Goal: Task Accomplishment & Management: Complete application form

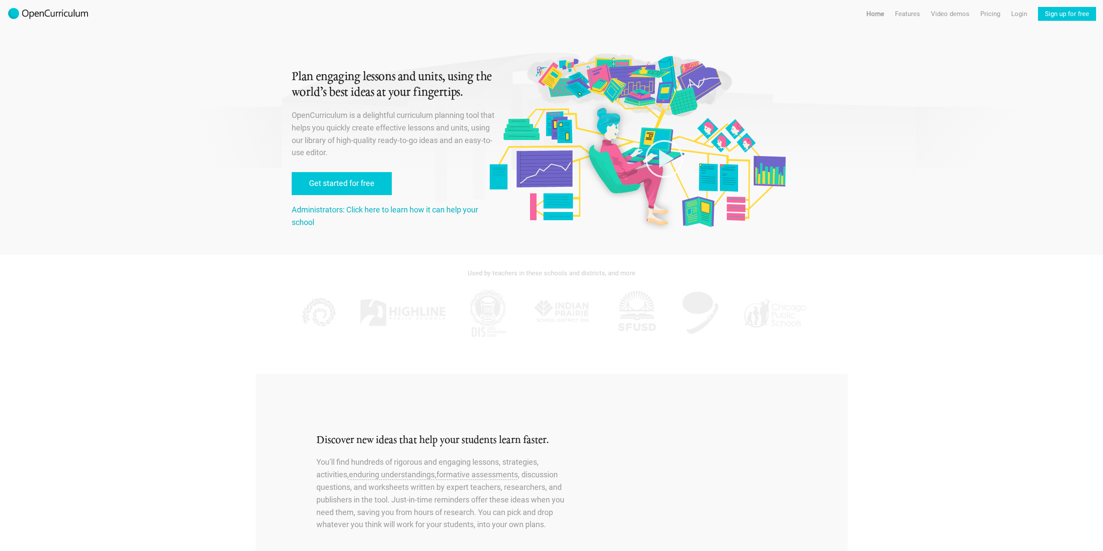
click at [372, 210] on link "Administrators: Click here to learn how it can help your school" at bounding box center [385, 216] width 186 height 22
click at [342, 187] on link "Get started for free" at bounding box center [342, 183] width 100 height 23
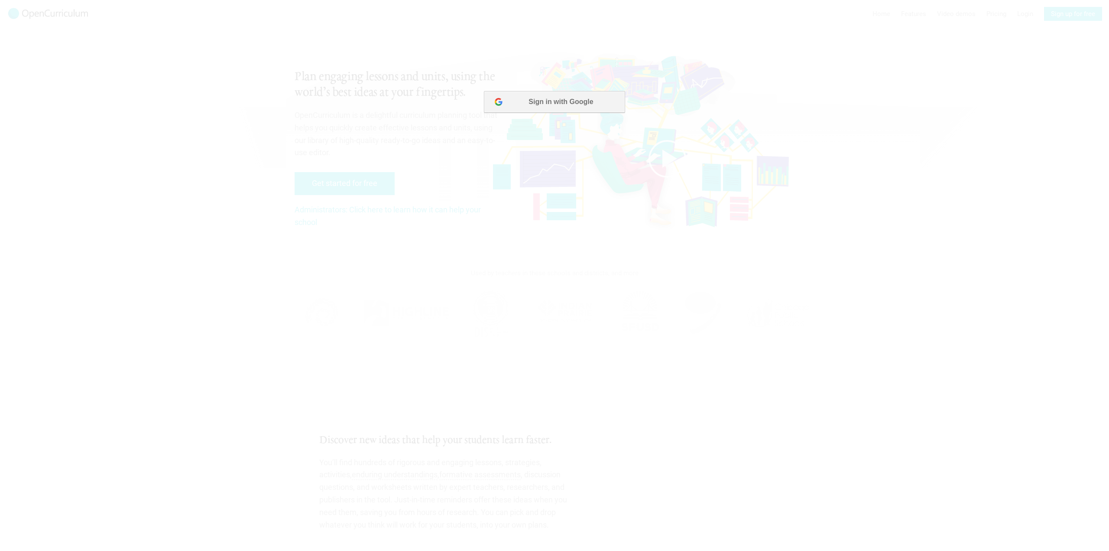
click at [549, 101] on button "Sign in with Google" at bounding box center [554, 102] width 141 height 22
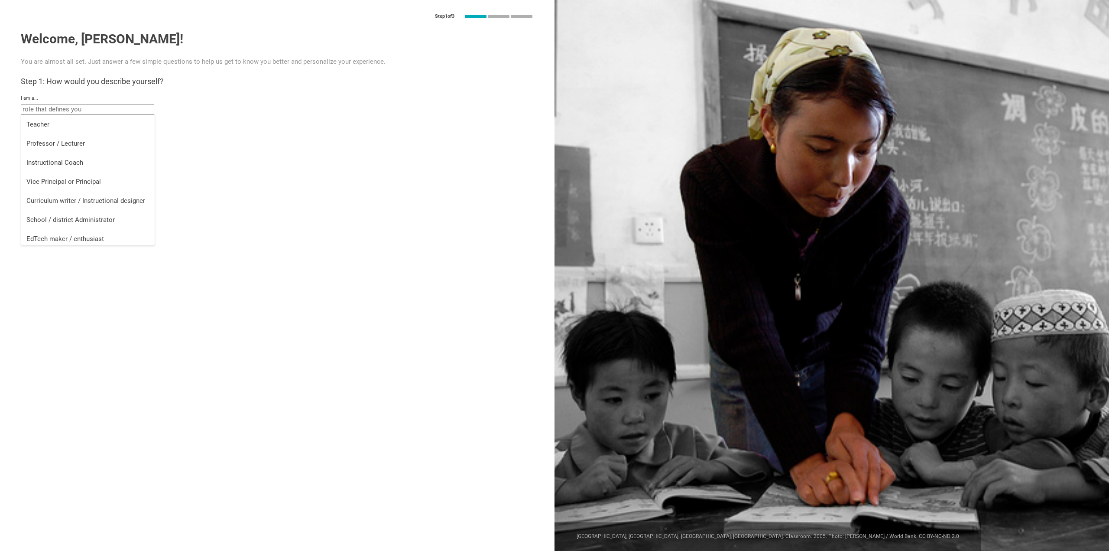
click at [88, 111] on input "text" at bounding box center [87, 109] width 133 height 10
click at [55, 238] on div "EdTech maker / enthusiast" at bounding box center [87, 238] width 123 height 9
type input "EdTech maker / enthusiast"
click at [145, 109] on input "EdTech maker / enthusiast" at bounding box center [87, 109] width 133 height 10
click at [191, 124] on div "at the" at bounding box center [277, 125] width 513 height 6
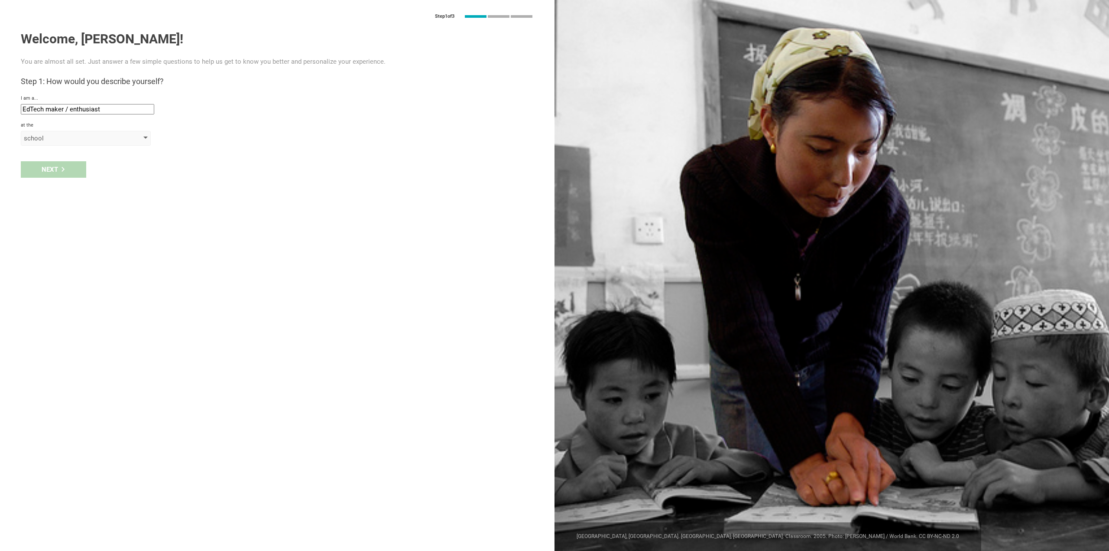
click at [114, 140] on div "school" at bounding box center [73, 138] width 99 height 9
click at [109, 151] on div "school" at bounding box center [86, 155] width 120 height 9
click at [90, 159] on input "text" at bounding box center [87, 158] width 133 height 10
type input "Victory Christian Academy"
click at [35, 187] on div "Next" at bounding box center [53, 187] width 65 height 16
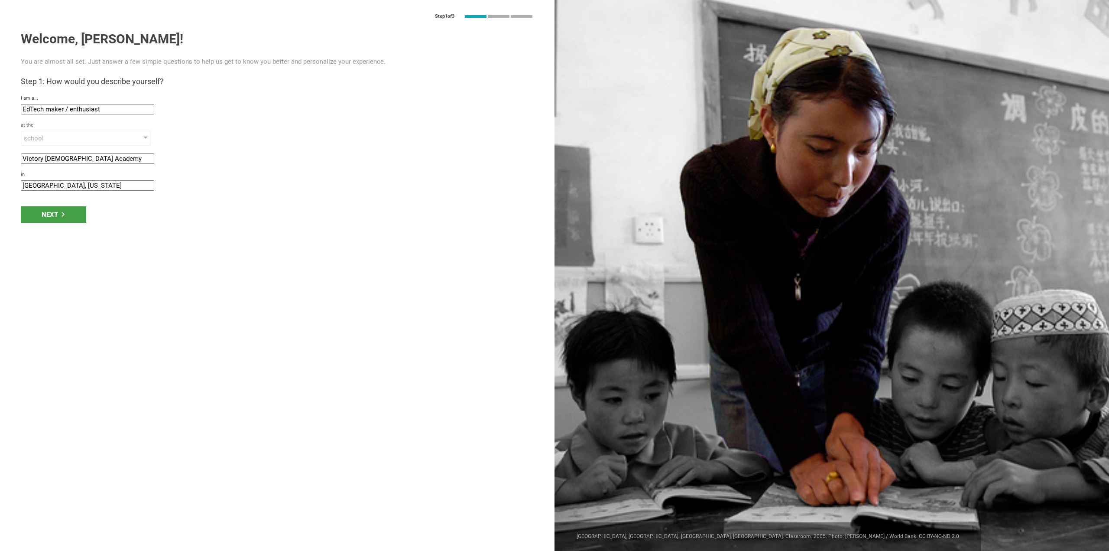
click at [74, 183] on input "Sterling, Illinois" at bounding box center [87, 185] width 133 height 10
drag, startPoint x: 74, startPoint y: 183, endPoint x: 0, endPoint y: 185, distance: 73.7
click at [0, 185] on div "Step 1 of 3 Welcome, Traci! You are almost all set. Just answer a few simple qu…" at bounding box center [277, 275] width 555 height 551
type input "Valparaiso, IN"
click at [67, 216] on div "Next" at bounding box center [53, 214] width 65 height 16
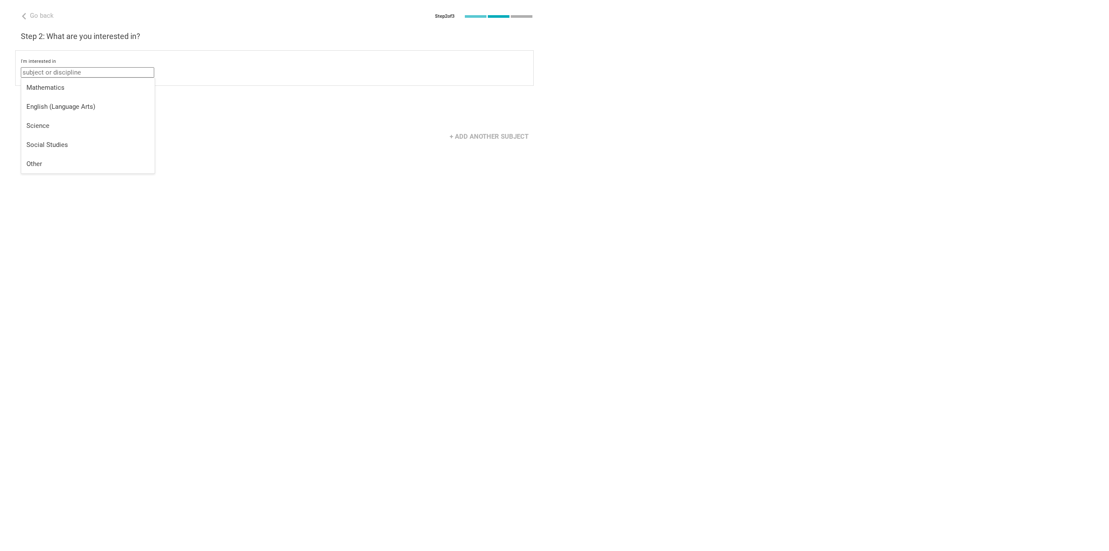
click at [53, 71] on input "text" at bounding box center [87, 72] width 133 height 10
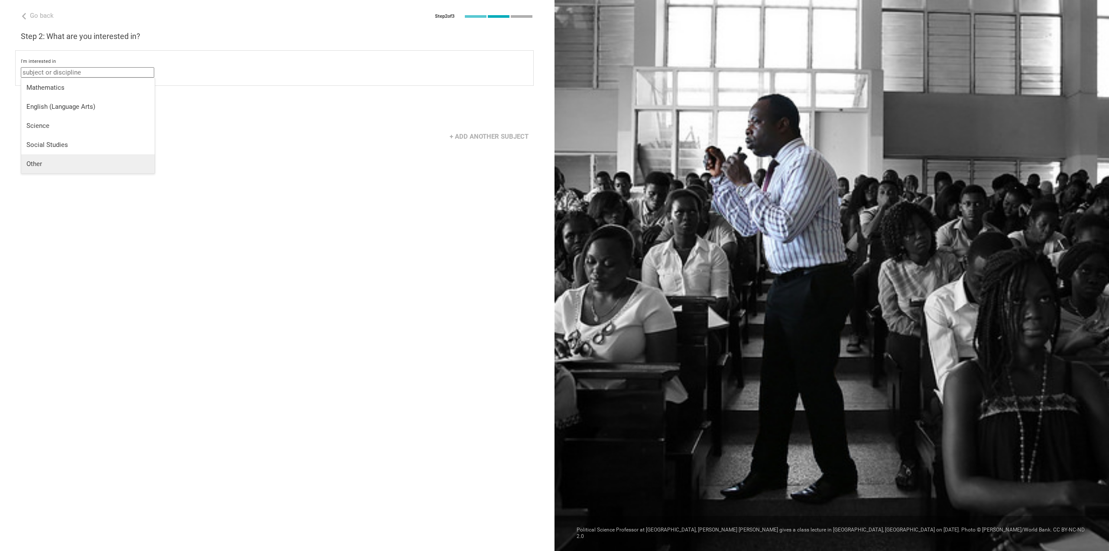
click at [90, 167] on div "Other" at bounding box center [87, 163] width 123 height 9
type input "Other"
click at [58, 132] on div "Next" at bounding box center [277, 132] width 555 height 27
click at [109, 91] on div "select from specific areas" at bounding box center [73, 92] width 99 height 9
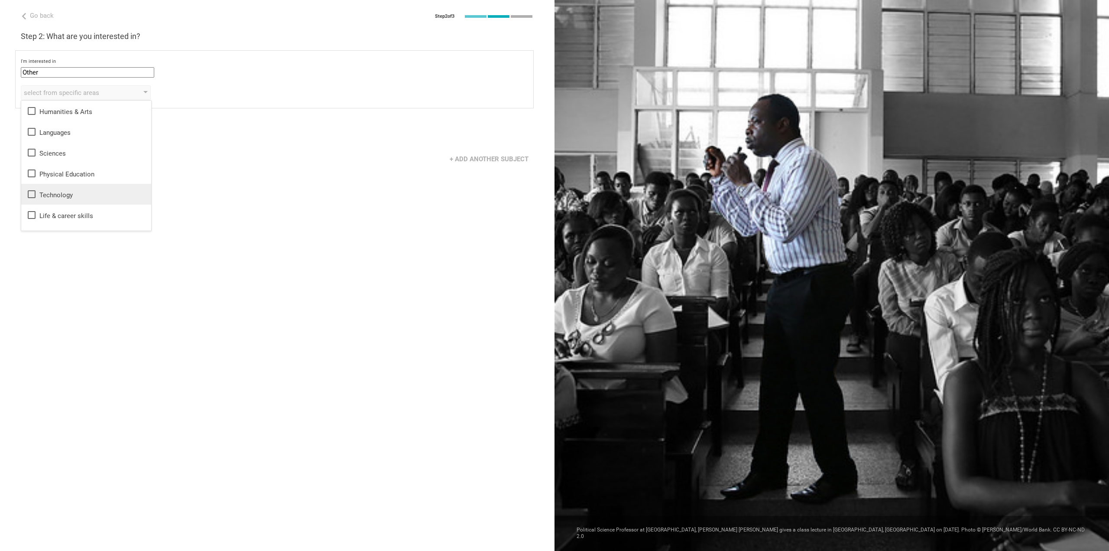
drag, startPoint x: 97, startPoint y: 190, endPoint x: 101, endPoint y: 187, distance: 5.9
click at [98, 190] on div "Technology" at bounding box center [86, 194] width 120 height 10
click at [205, 140] on div "Next" at bounding box center [277, 132] width 555 height 27
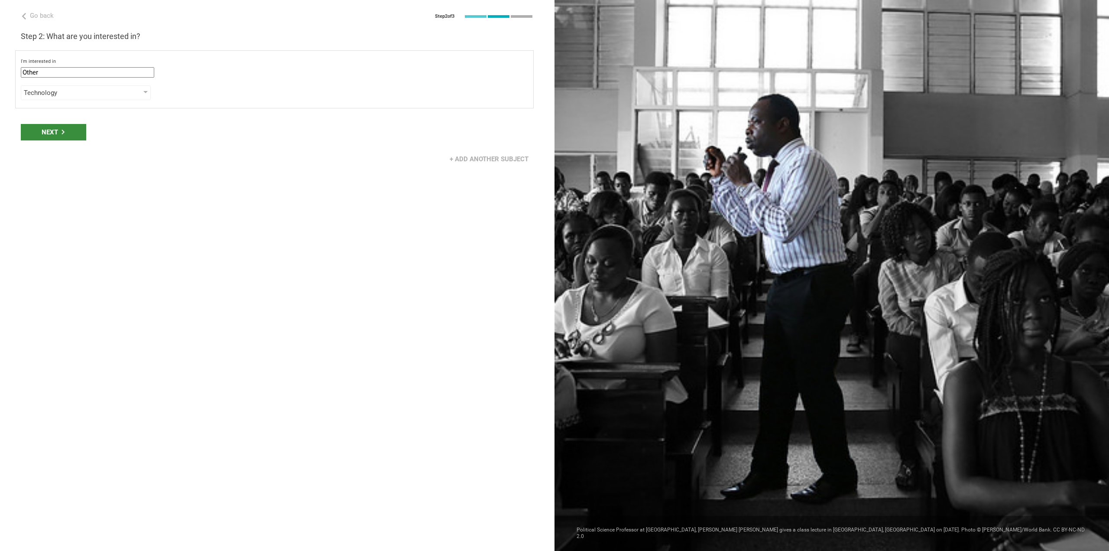
click at [49, 134] on div "Next" at bounding box center [53, 132] width 65 height 16
click at [123, 120] on div "Grade" at bounding box center [86, 124] width 130 height 15
click at [120, 216] on div "Standard" at bounding box center [86, 217] width 120 height 9
click at [68, 145] on div "select from grades" at bounding box center [73, 146] width 99 height 9
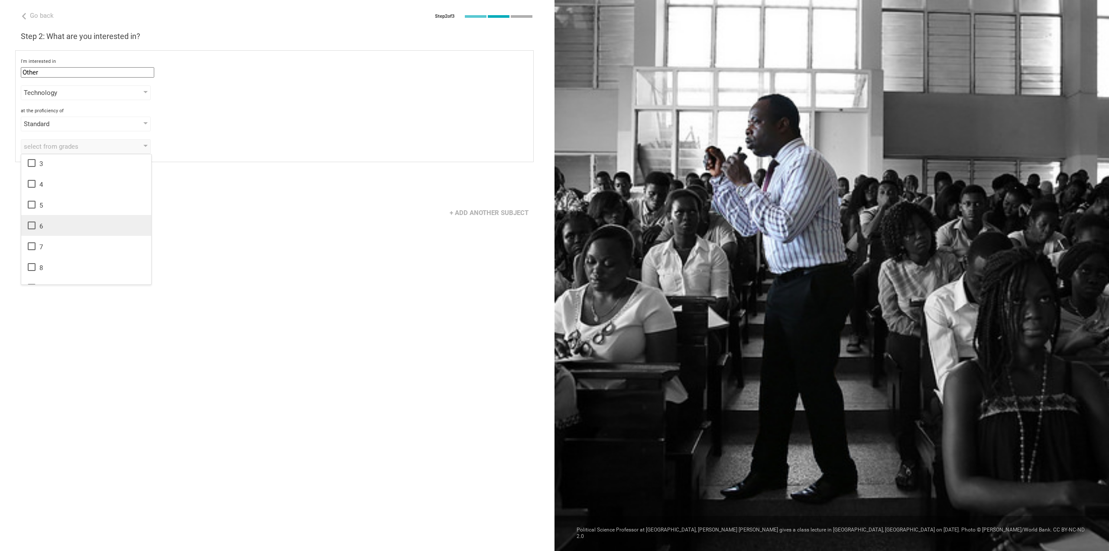
click at [29, 229] on icon at bounding box center [32, 225] width 8 height 8
click at [34, 247] on icon at bounding box center [31, 246] width 10 height 10
click at [30, 266] on icon at bounding box center [31, 267] width 10 height 10
click at [32, 204] on icon at bounding box center [32, 201] width 8 height 8
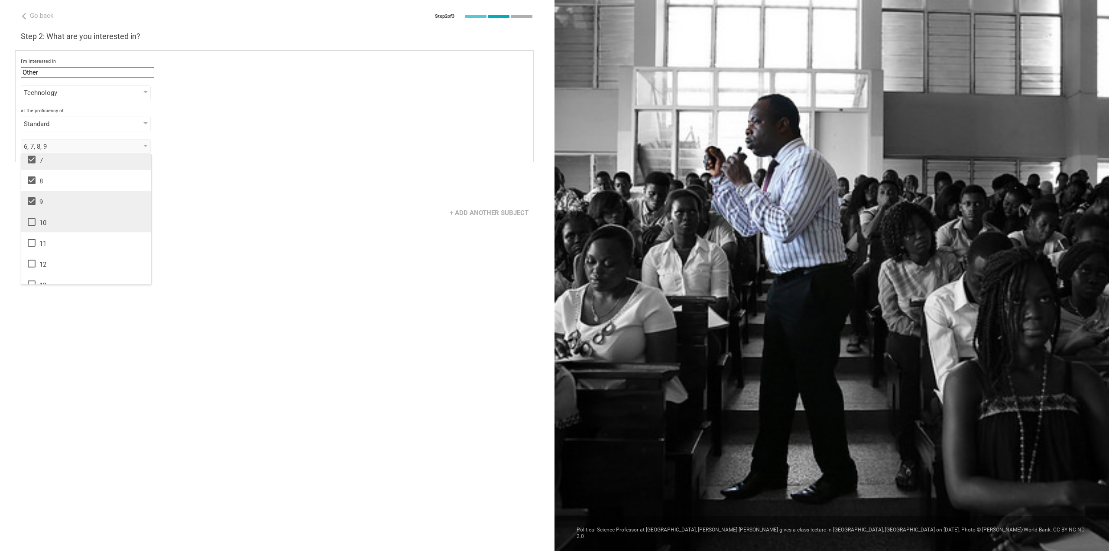
click at [34, 225] on icon at bounding box center [32, 222] width 8 height 8
click at [224, 231] on div "Go back Step 2 of 3 Welcome, Traci! You are almost all set. Just answer a few s…" at bounding box center [277, 275] width 555 height 551
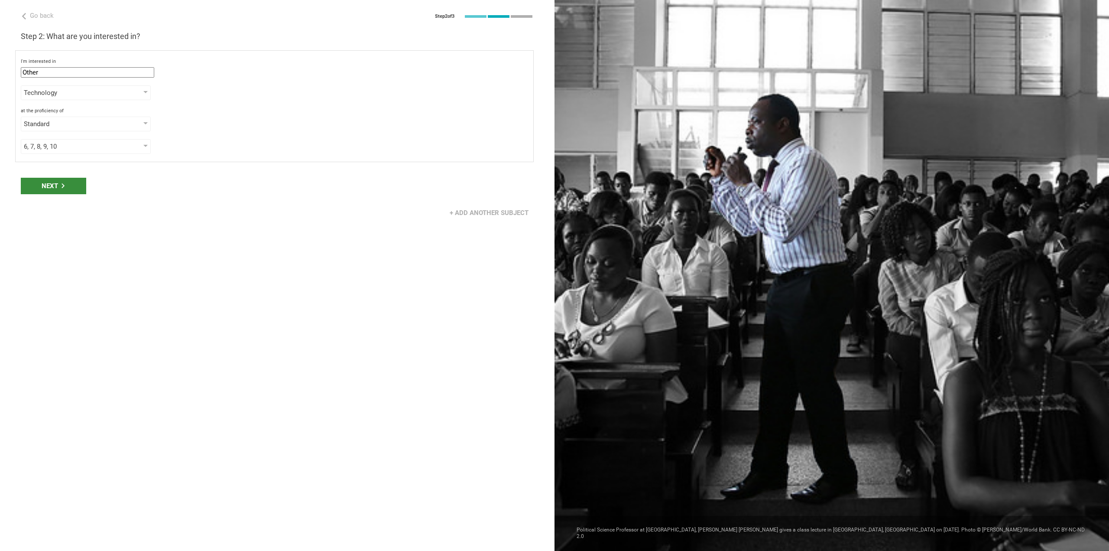
click at [57, 189] on div "Next" at bounding box center [53, 186] width 65 height 16
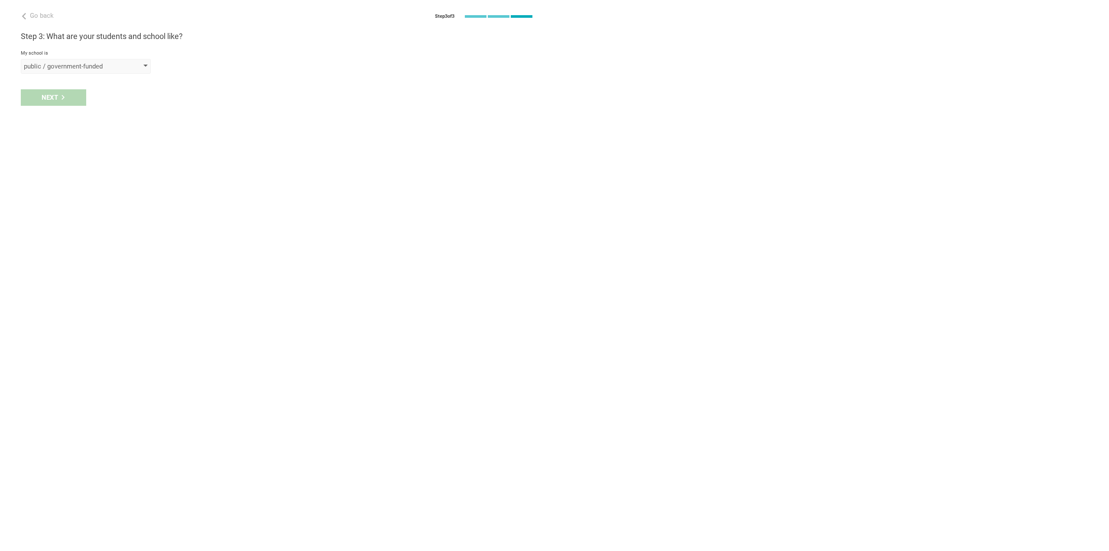
click at [133, 63] on div "public / government-funded" at bounding box center [86, 66] width 130 height 15
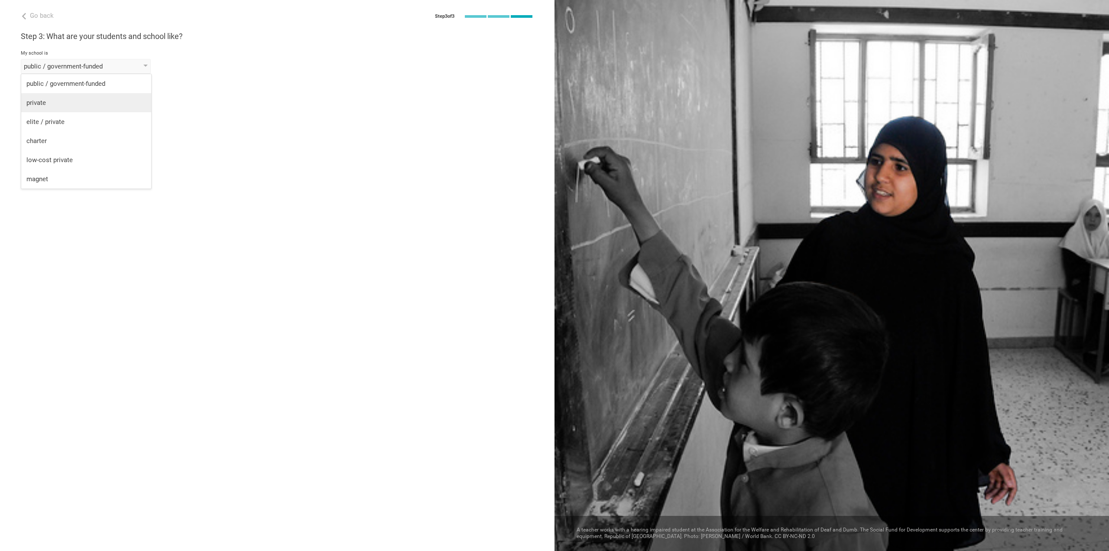
click at [75, 99] on div "private" at bounding box center [86, 102] width 120 height 9
click at [71, 101] on div "select from a bunch of systems" at bounding box center [73, 97] width 99 height 9
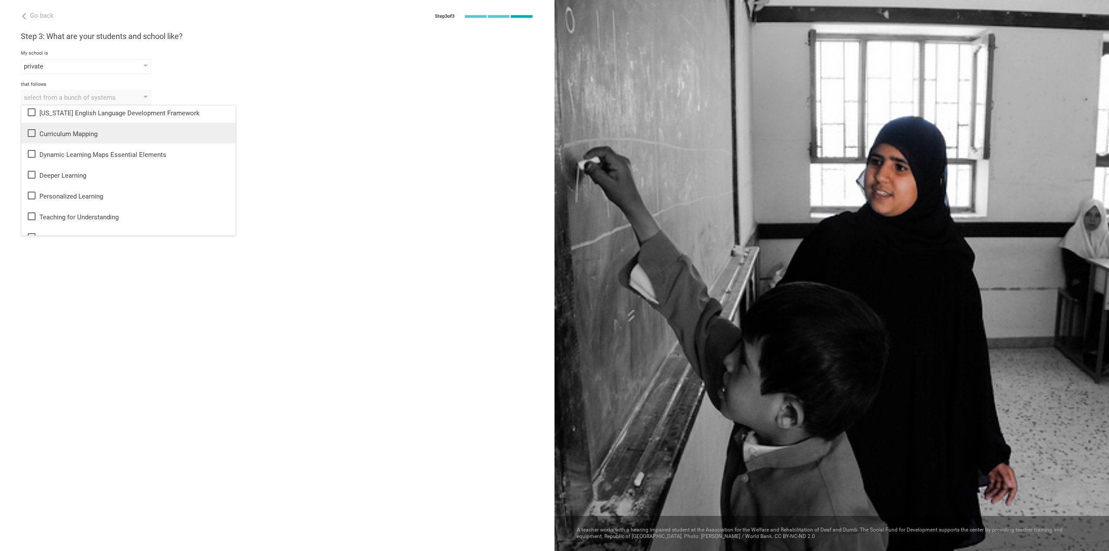
click at [153, 133] on div "Curriculum Mapping" at bounding box center [128, 133] width 204 height 10
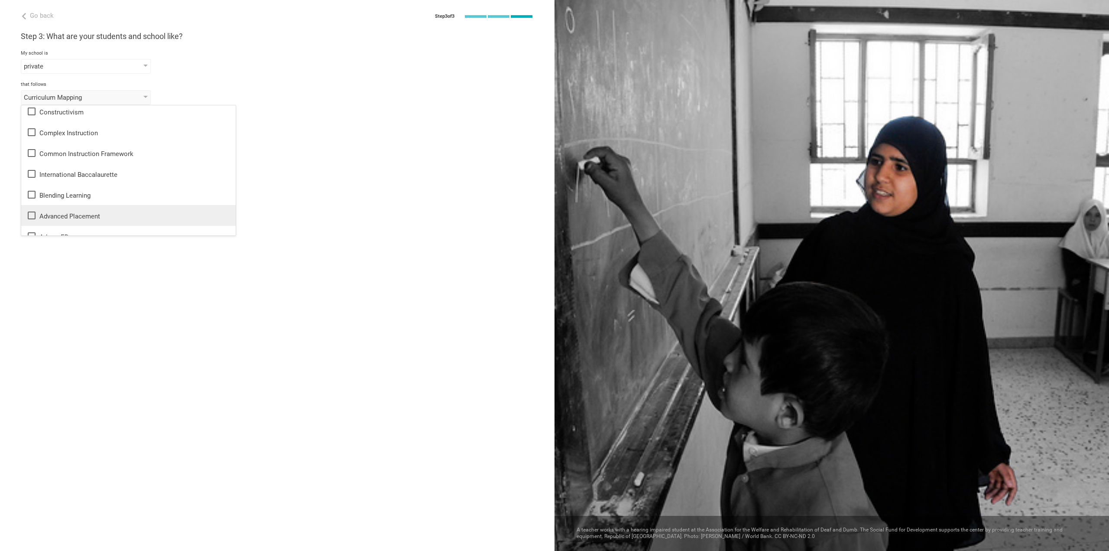
scroll to position [341, 0]
click at [291, 195] on div "Go back Step 3 of 3 Welcome, Traci! You are almost all set. Just answer a few s…" at bounding box center [277, 275] width 555 height 551
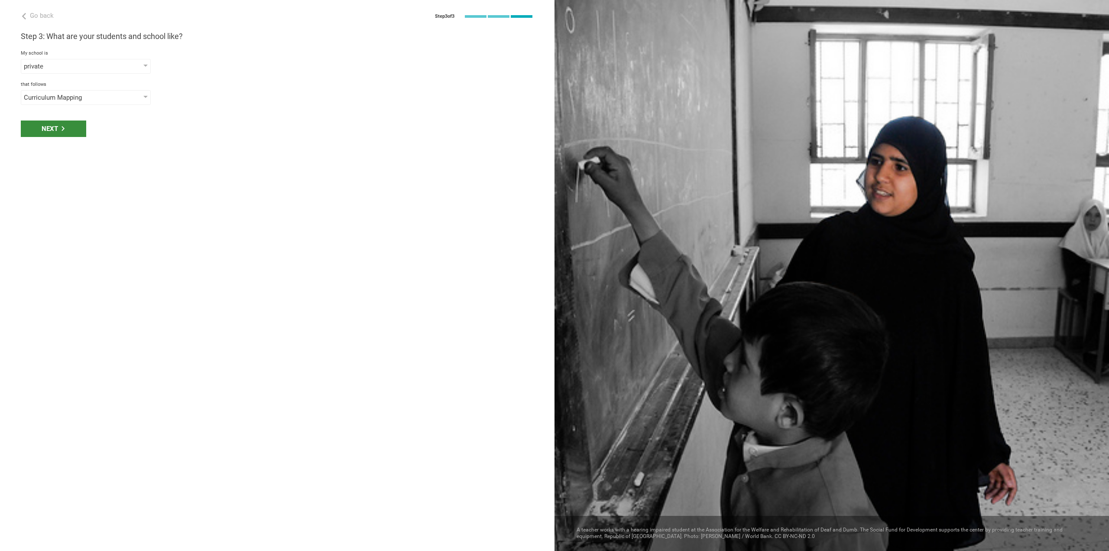
click at [65, 130] on icon at bounding box center [63, 128] width 5 height 5
click at [126, 128] on div "select phrases that describe your student population" at bounding box center [86, 128] width 130 height 15
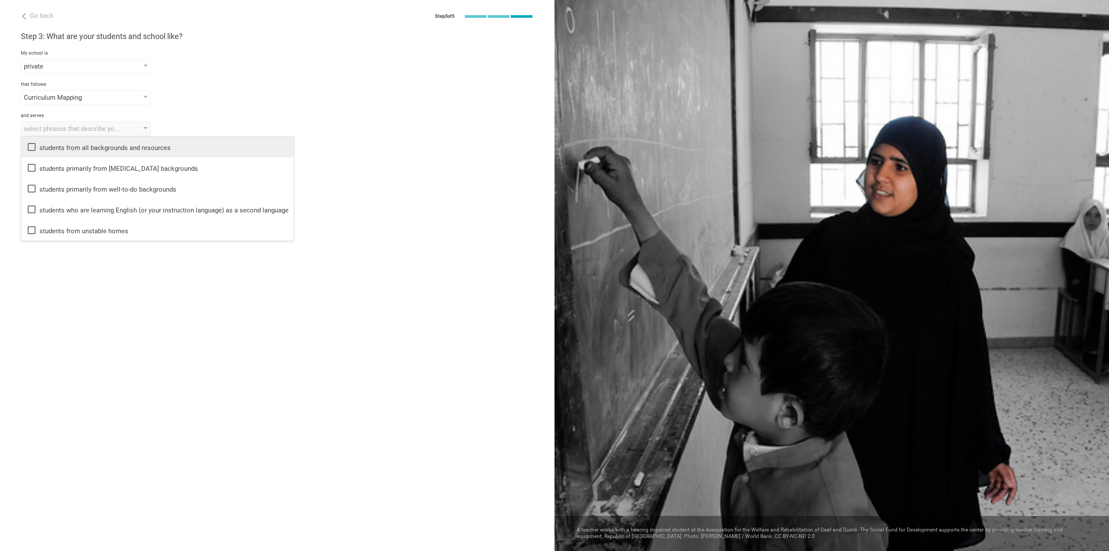
click at [96, 150] on div "students from all backgrounds and resources" at bounding box center [157, 147] width 262 height 10
click at [70, 285] on div "Go back Step 3 of 3 Welcome, Traci! You are almost all set. Just answer a few s…" at bounding box center [277, 275] width 555 height 551
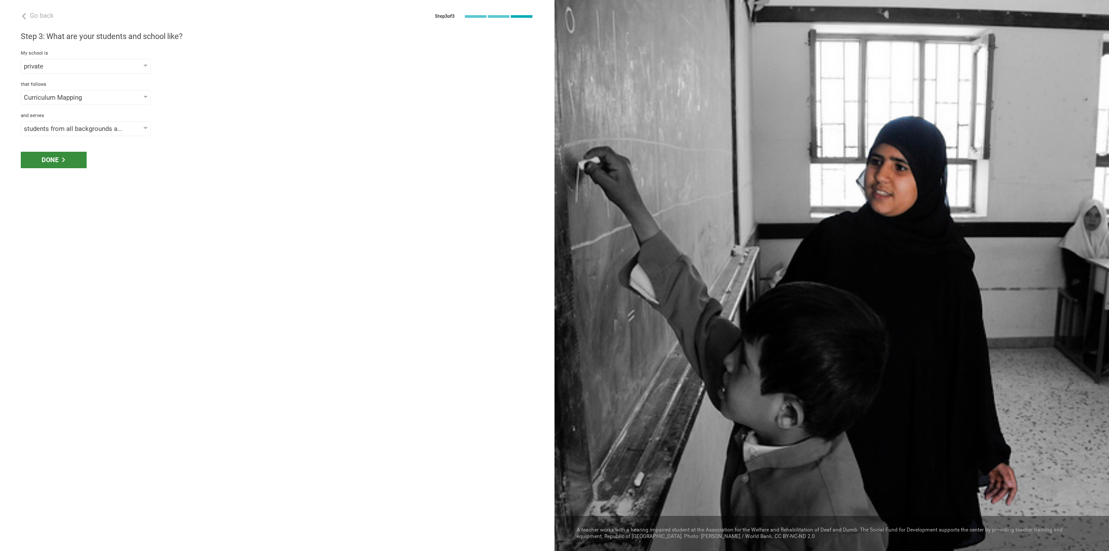
click at [61, 162] on icon at bounding box center [63, 159] width 5 height 5
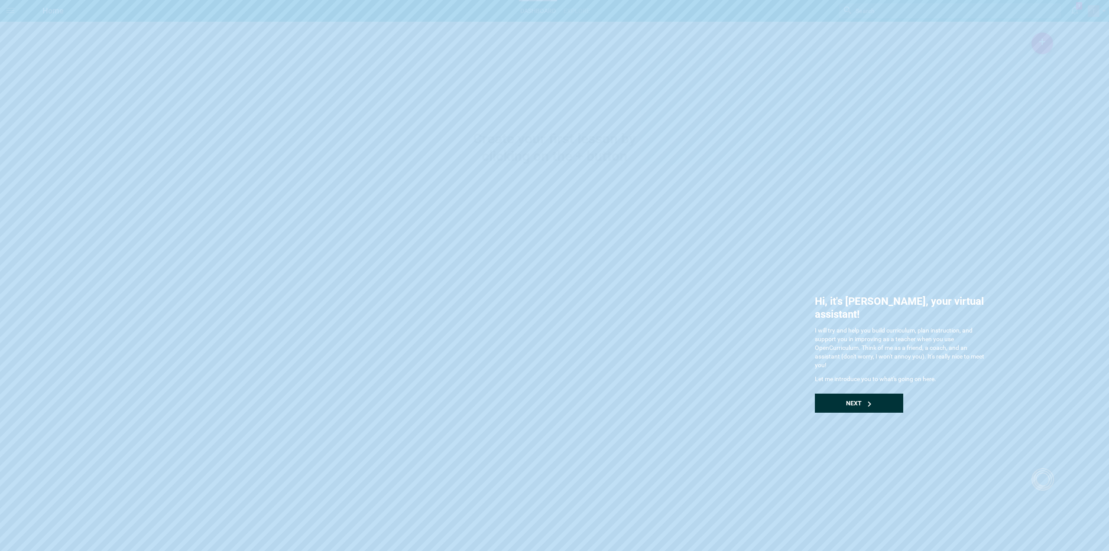
click at [839, 393] on div "Next" at bounding box center [859, 402] width 88 height 19
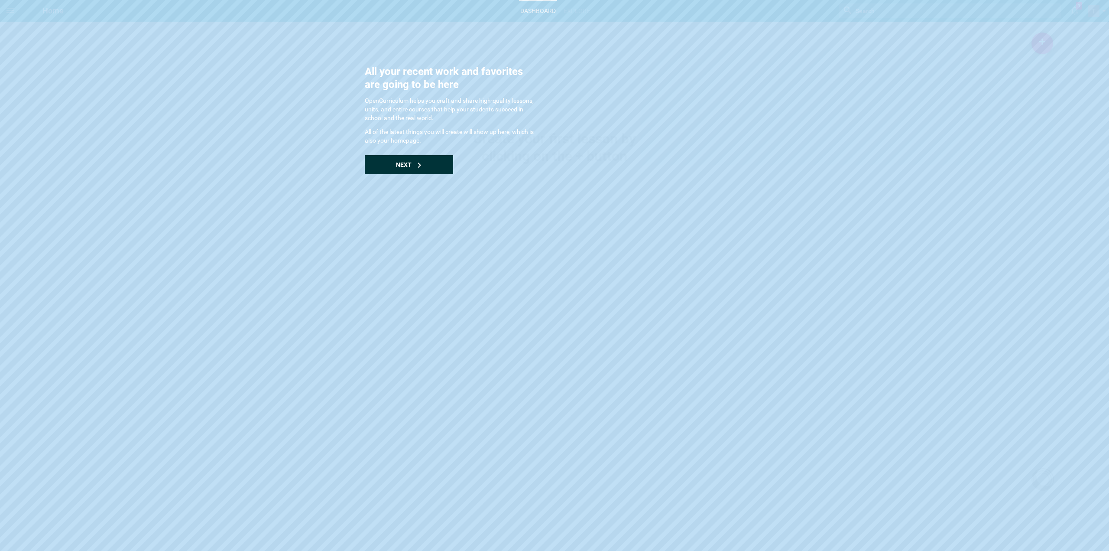
click at [374, 160] on div "Next" at bounding box center [409, 164] width 88 height 19
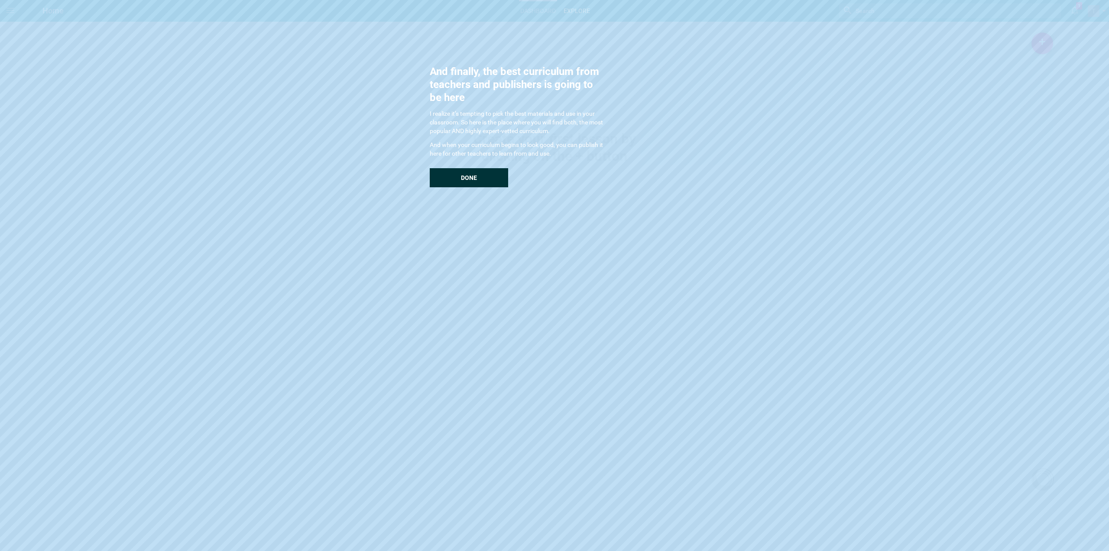
click at [453, 175] on div "Done" at bounding box center [469, 177] width 78 height 19
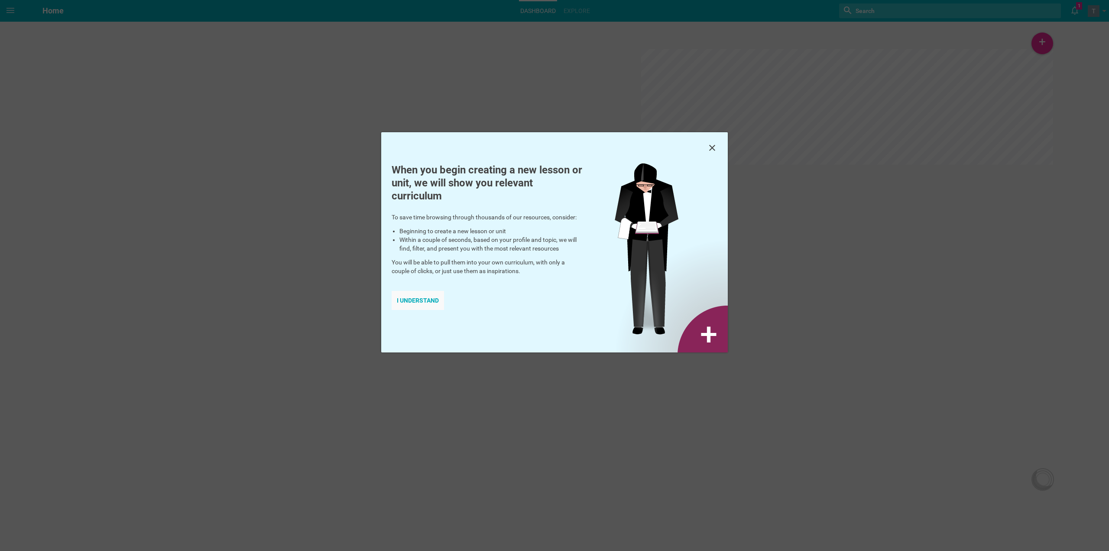
click at [413, 298] on div "I understand" at bounding box center [418, 300] width 52 height 19
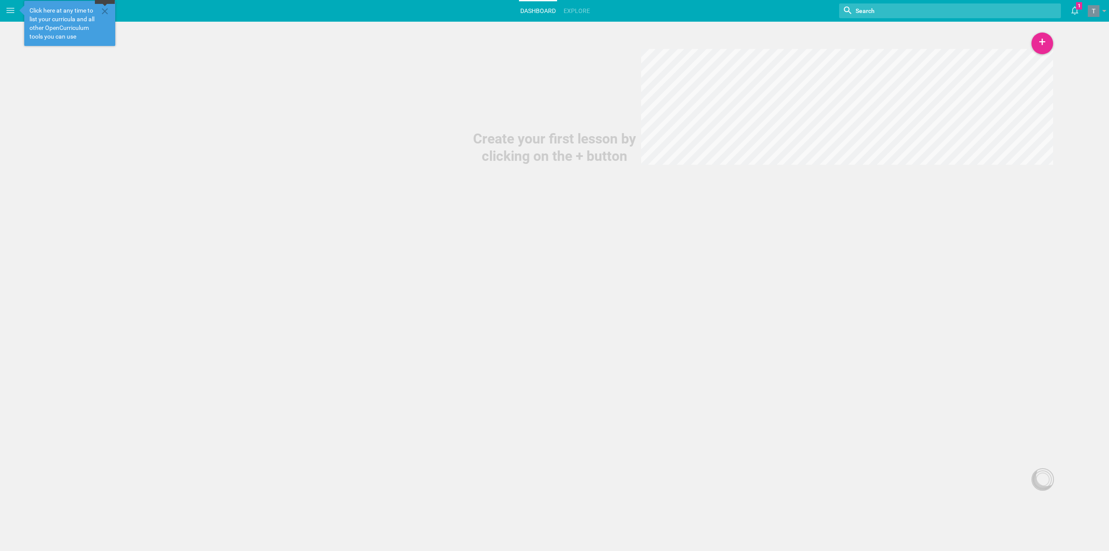
click at [107, 12] on icon at bounding box center [105, 11] width 10 height 10
click at [52, 9] on span "Home" at bounding box center [52, 10] width 21 height 9
click at [6, 12] on icon at bounding box center [10, 10] width 10 height 10
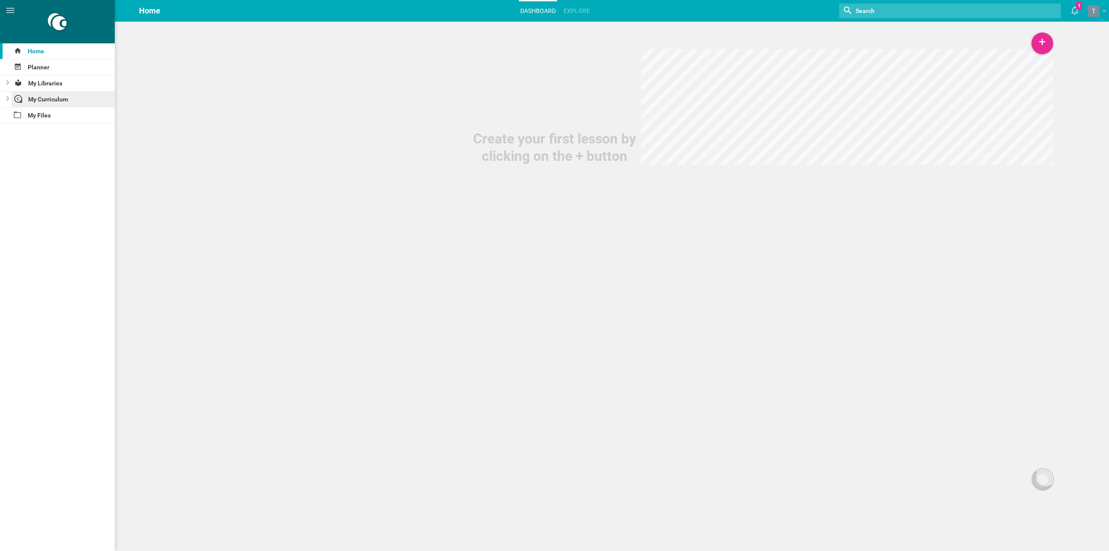
click at [69, 97] on div "My Curriculum" at bounding box center [64, 99] width 104 height 16
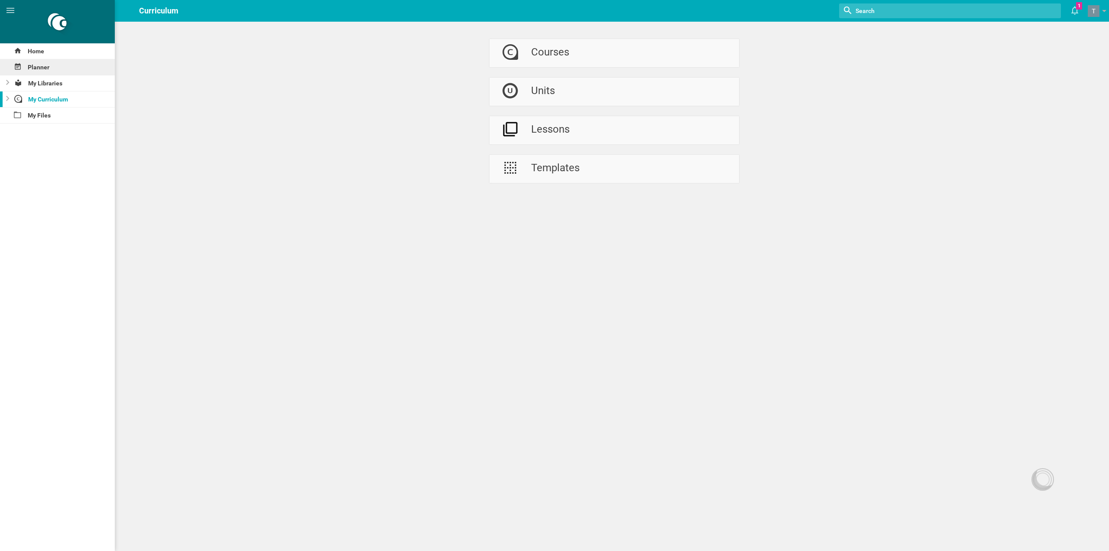
click at [58, 68] on div "Planner" at bounding box center [57, 67] width 115 height 16
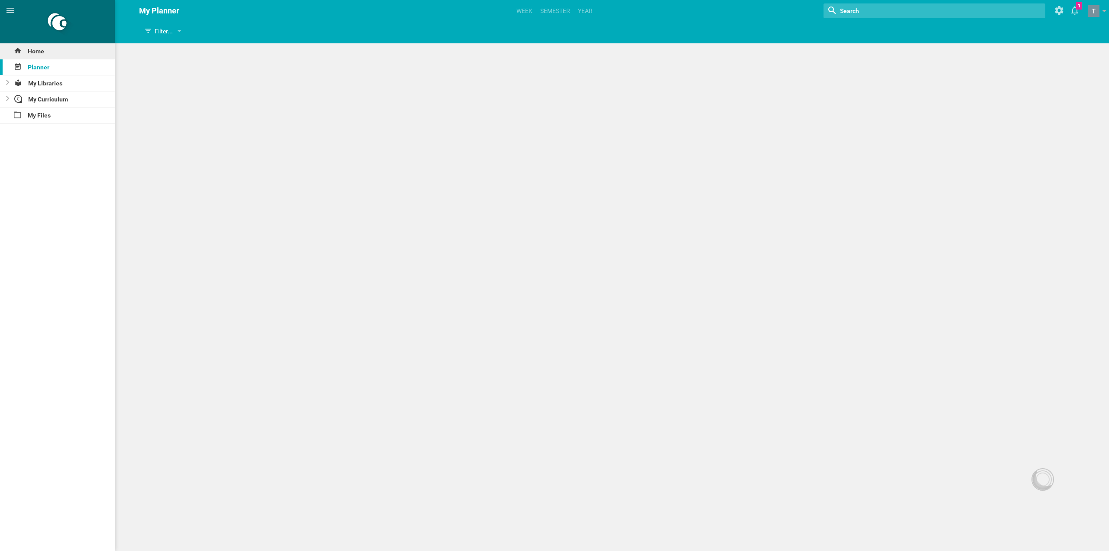
click at [49, 57] on div "Home" at bounding box center [57, 51] width 115 height 16
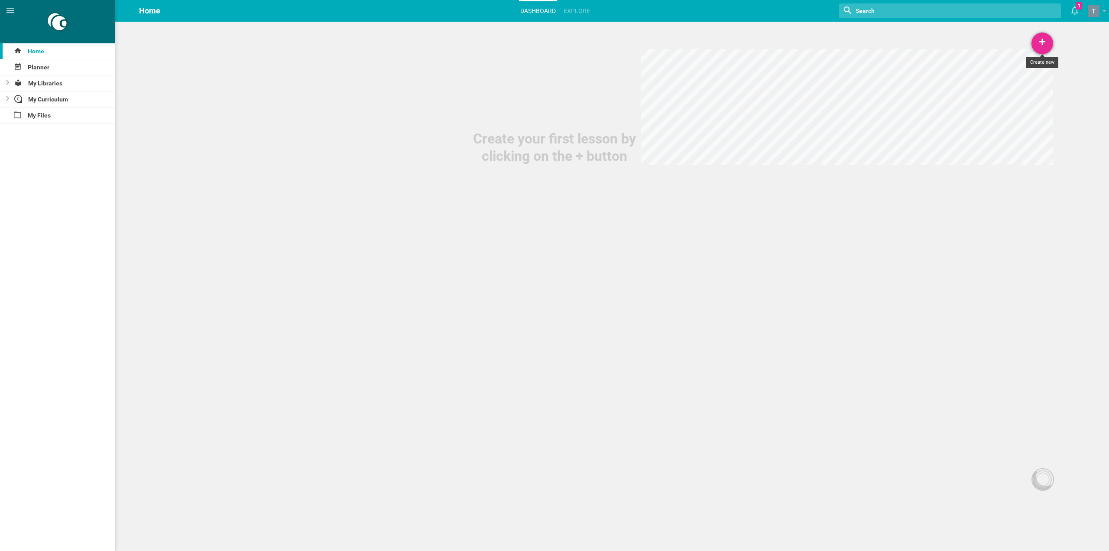
click at [1037, 42] on div "+" at bounding box center [1042, 43] width 22 height 22
click at [50, 115] on div "My Files" at bounding box center [57, 115] width 115 height 16
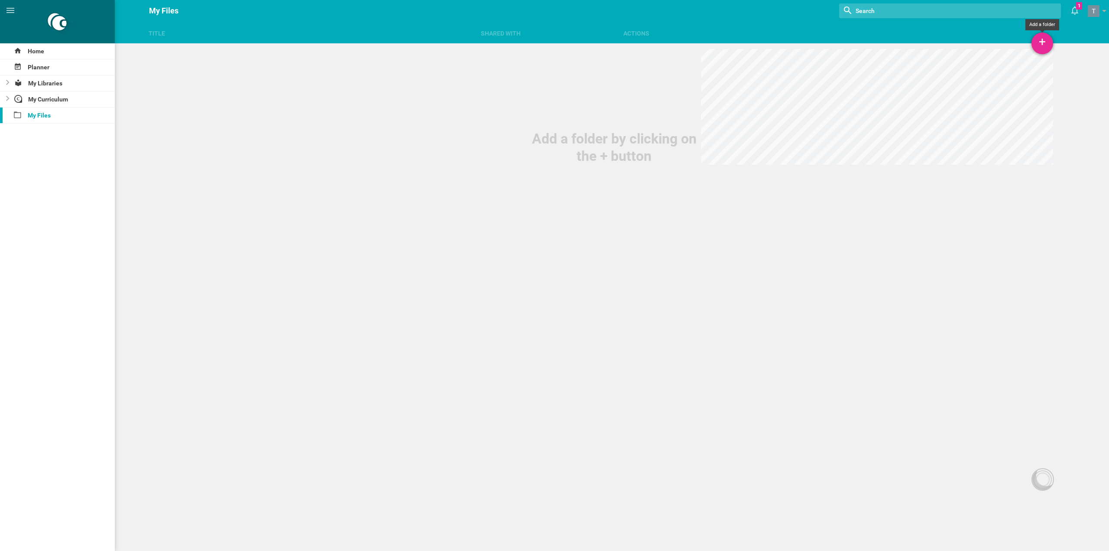
click at [1046, 40] on div "+" at bounding box center [1042, 43] width 22 height 22
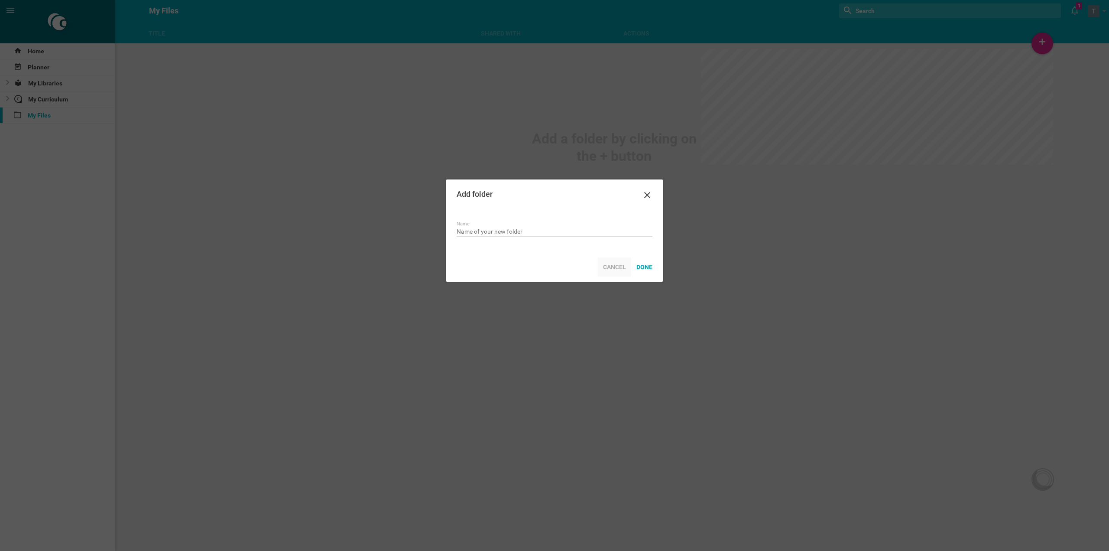
click at [608, 270] on div "Cancel" at bounding box center [614, 266] width 33 height 19
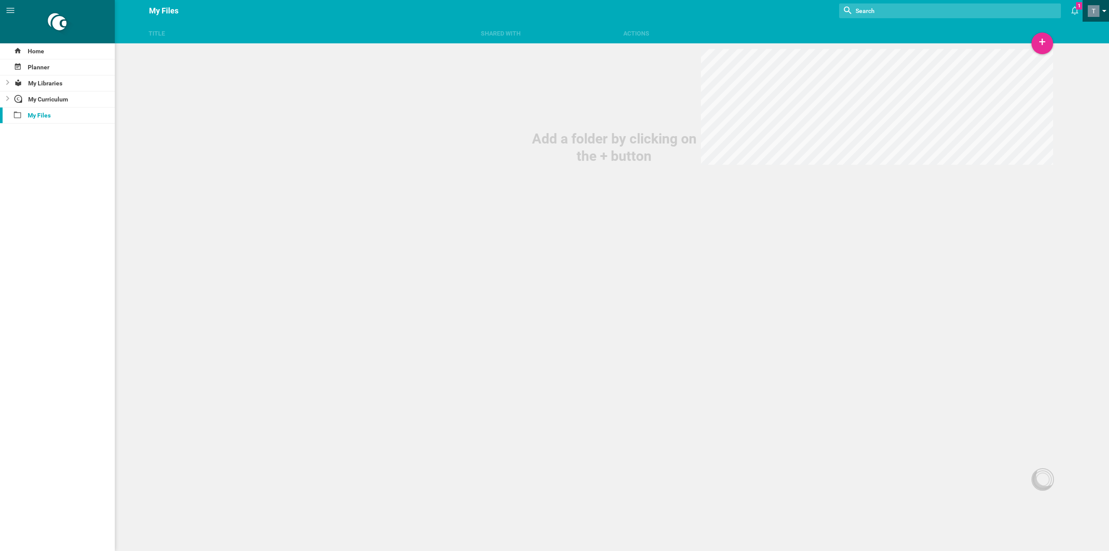
click at [1100, 5] on link at bounding box center [1098, 11] width 21 height 22
click at [531, 233] on div "Title Shared with Actions Home Planner My Libraries My Curriculum My Files My F…" at bounding box center [554, 275] width 1109 height 551
click at [44, 101] on div "My Curriculum" at bounding box center [64, 99] width 104 height 16
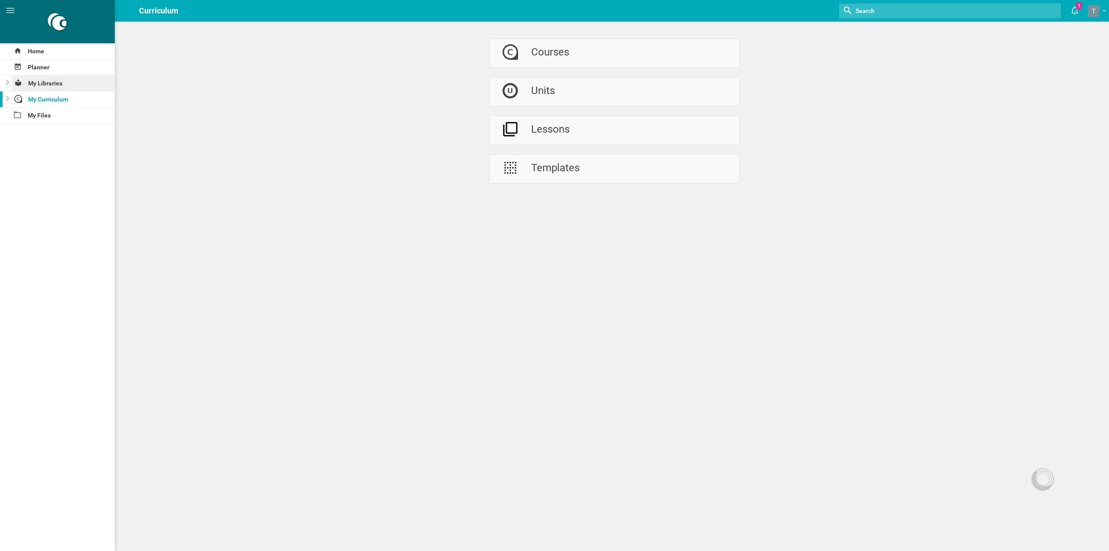
click at [51, 86] on div "My Libraries" at bounding box center [64, 83] width 104 height 16
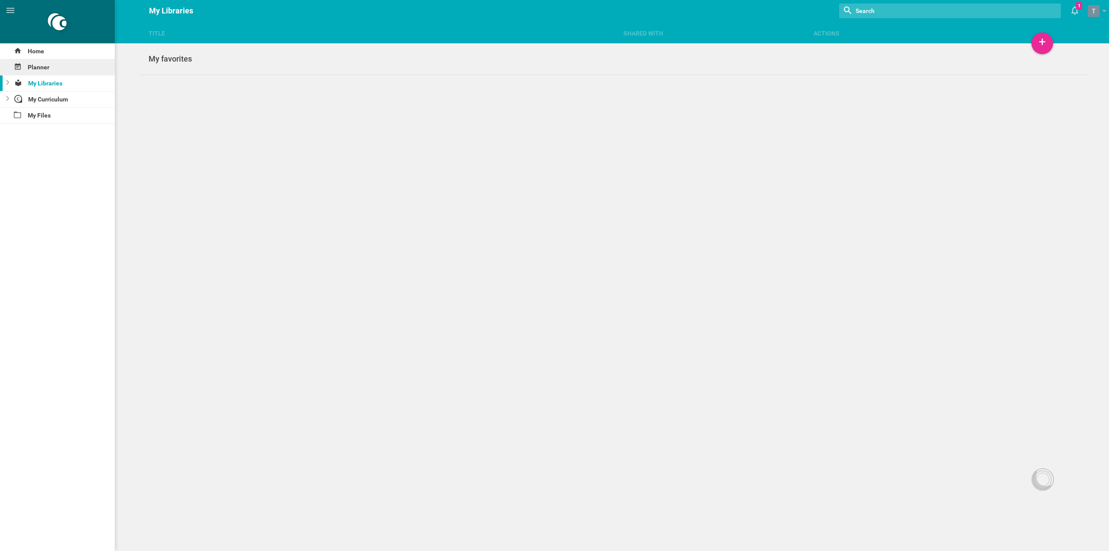
click at [49, 66] on div "Planner" at bounding box center [57, 67] width 115 height 16
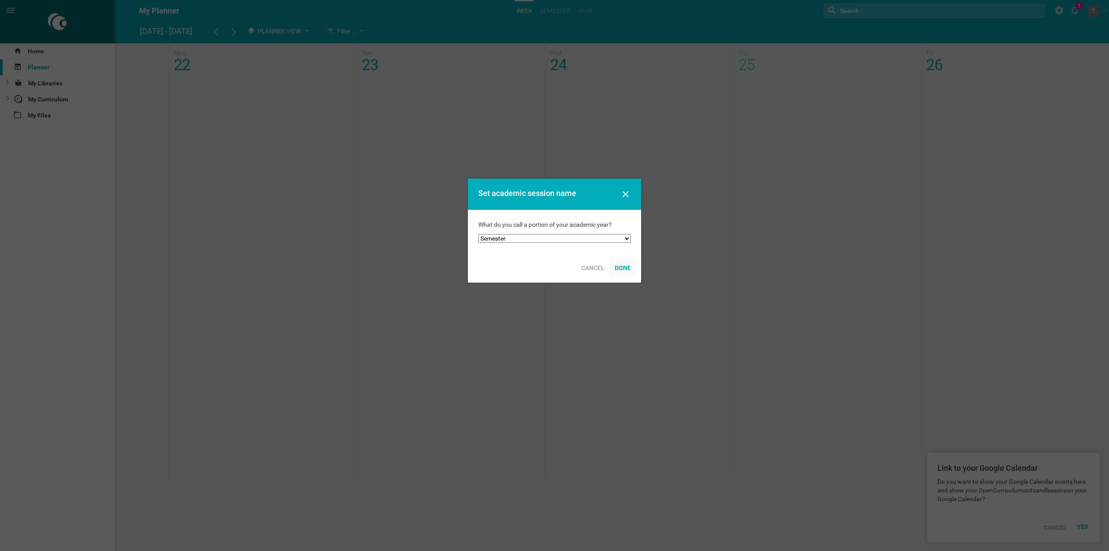
click at [625, 268] on div "Done" at bounding box center [623, 267] width 26 height 19
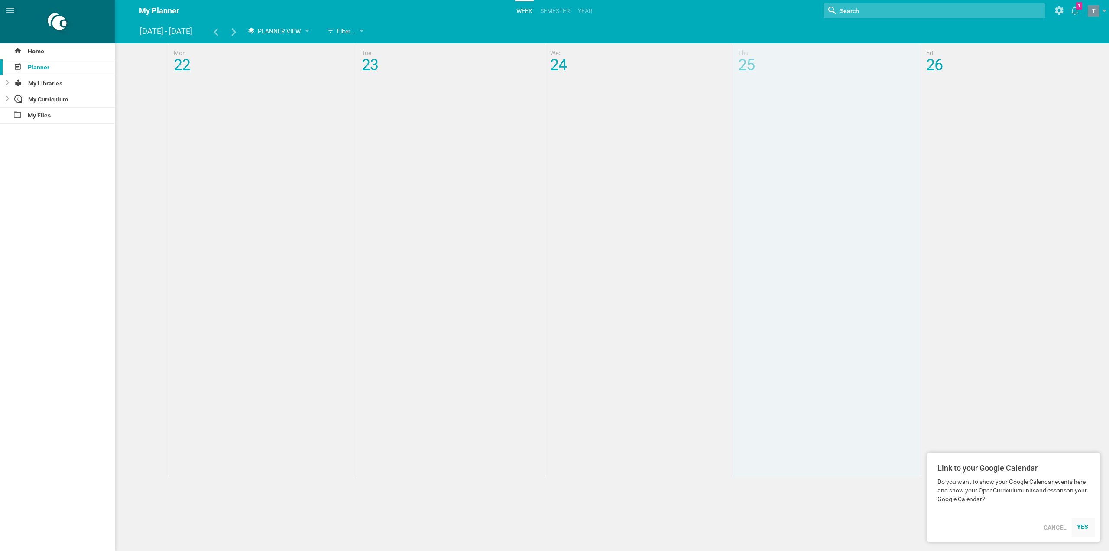
click at [1085, 525] on div "YES" at bounding box center [1083, 526] width 13 height 7
click at [1083, 524] on div "YES" at bounding box center [1083, 526] width 13 height 7
click at [1054, 525] on div "Cancel" at bounding box center [1054, 527] width 33 height 19
click at [304, 31] on div "Planner View" at bounding box center [277, 31] width 69 height 16
click at [291, 50] on li "Calendar View" at bounding box center [279, 48] width 72 height 19
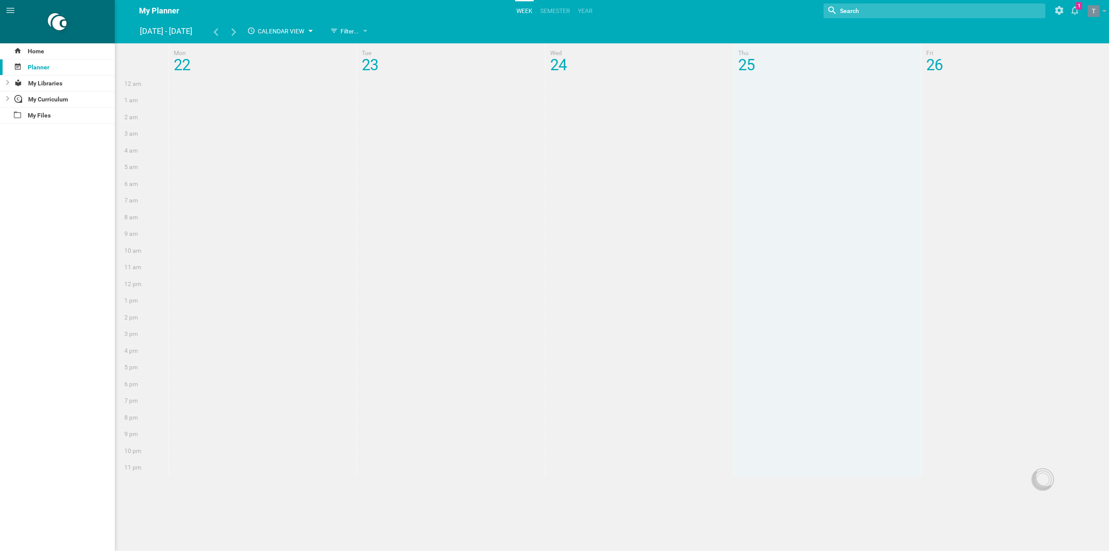
click at [301, 33] on span "Calendar View" at bounding box center [281, 31] width 46 height 7
click at [287, 65] on li "Planner View" at bounding box center [279, 67] width 72 height 19
click at [357, 32] on div "Filter..." at bounding box center [344, 31] width 44 height 16
click at [45, 50] on div "Home" at bounding box center [57, 51] width 115 height 16
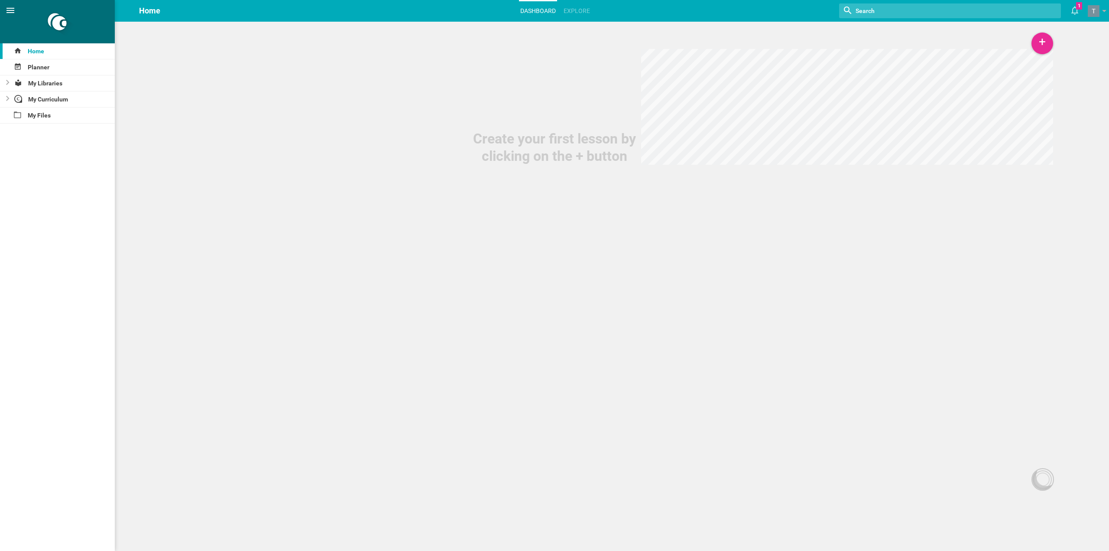
click at [10, 9] on icon at bounding box center [10, 10] width 8 height 5
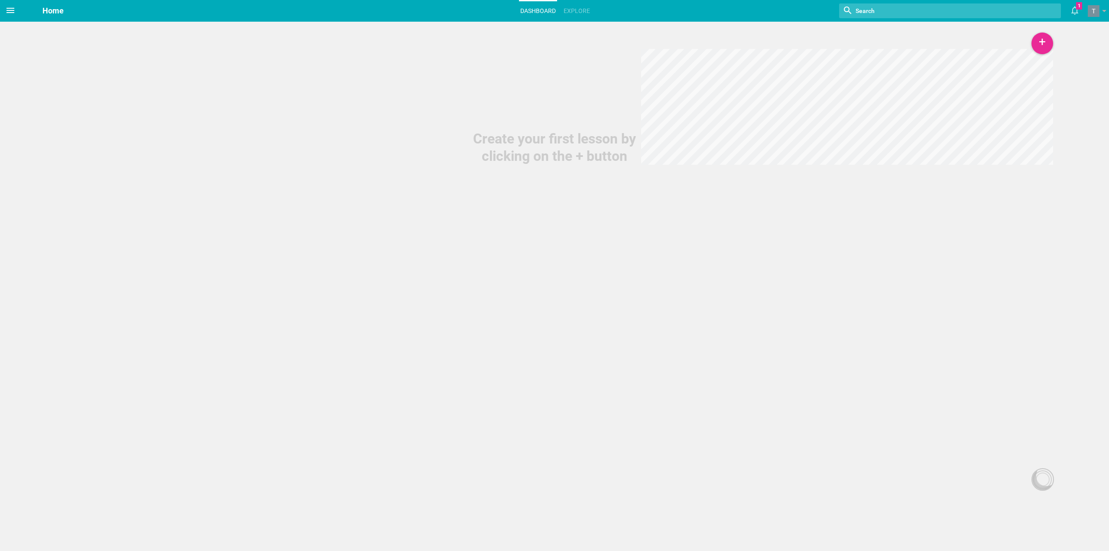
click at [10, 9] on icon at bounding box center [10, 10] width 8 height 5
